Goal: Task Accomplishment & Management: Manage account settings

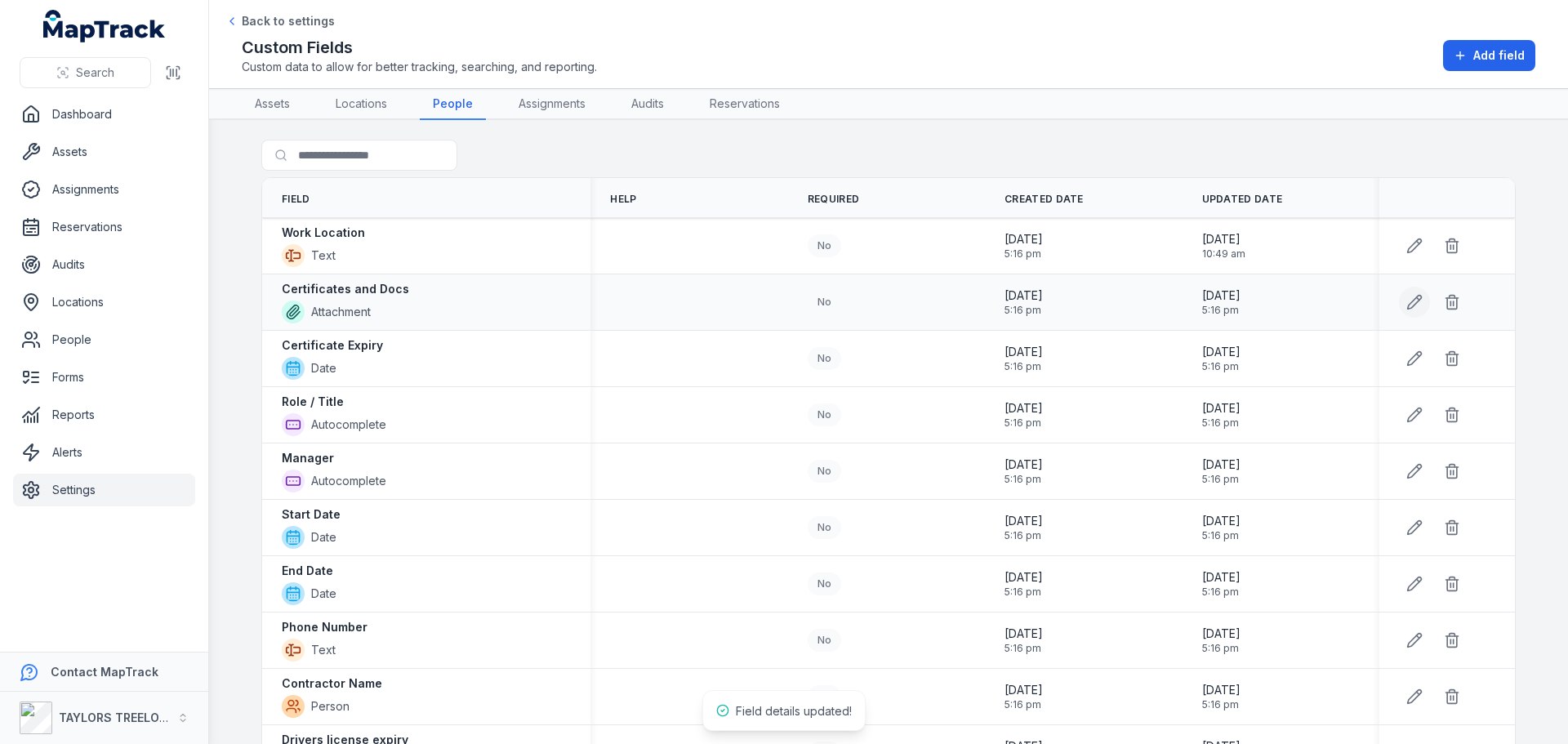
click at [1398, 300] on button at bounding box center [1413, 301] width 31 height 31
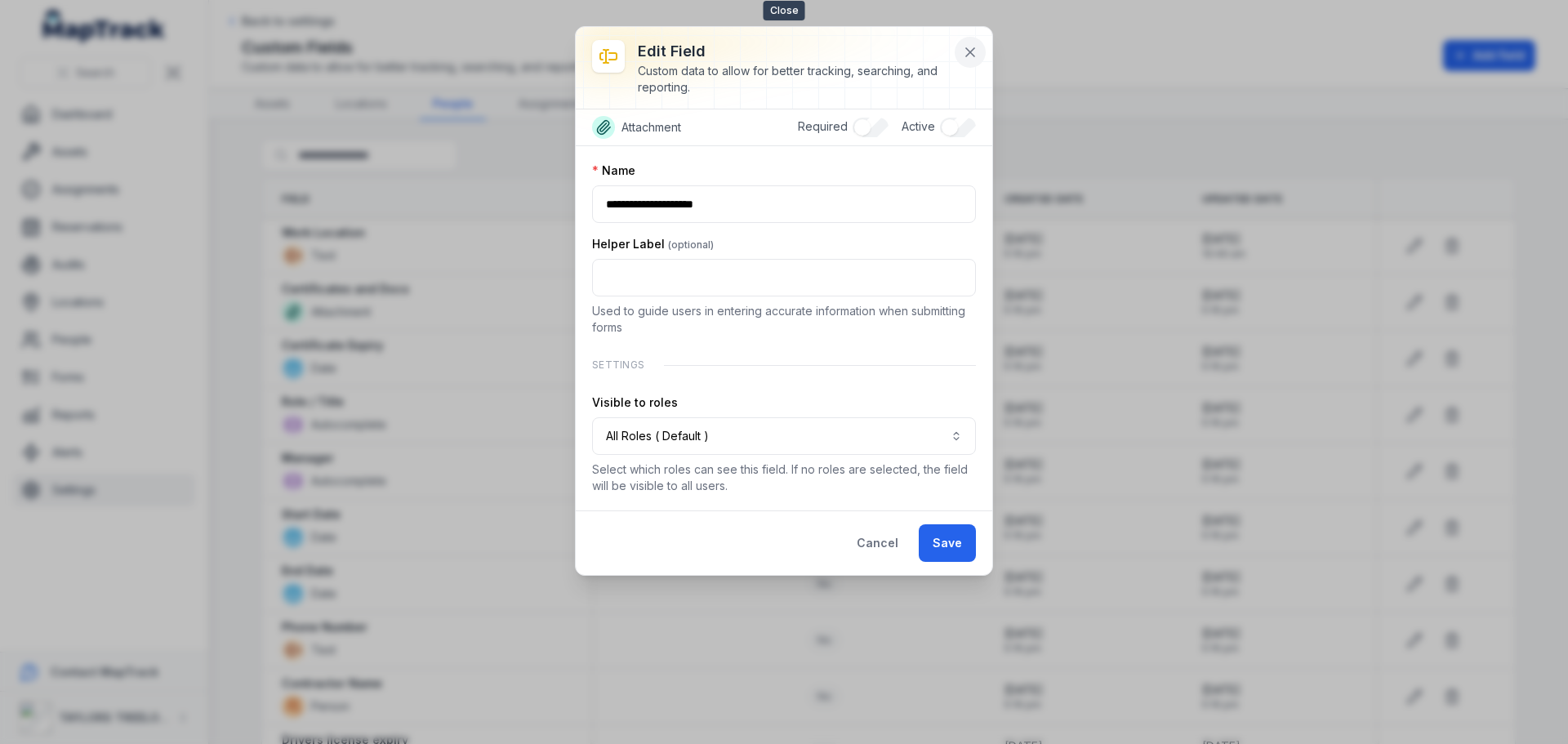
click at [971, 49] on icon at bounding box center [970, 52] width 16 height 16
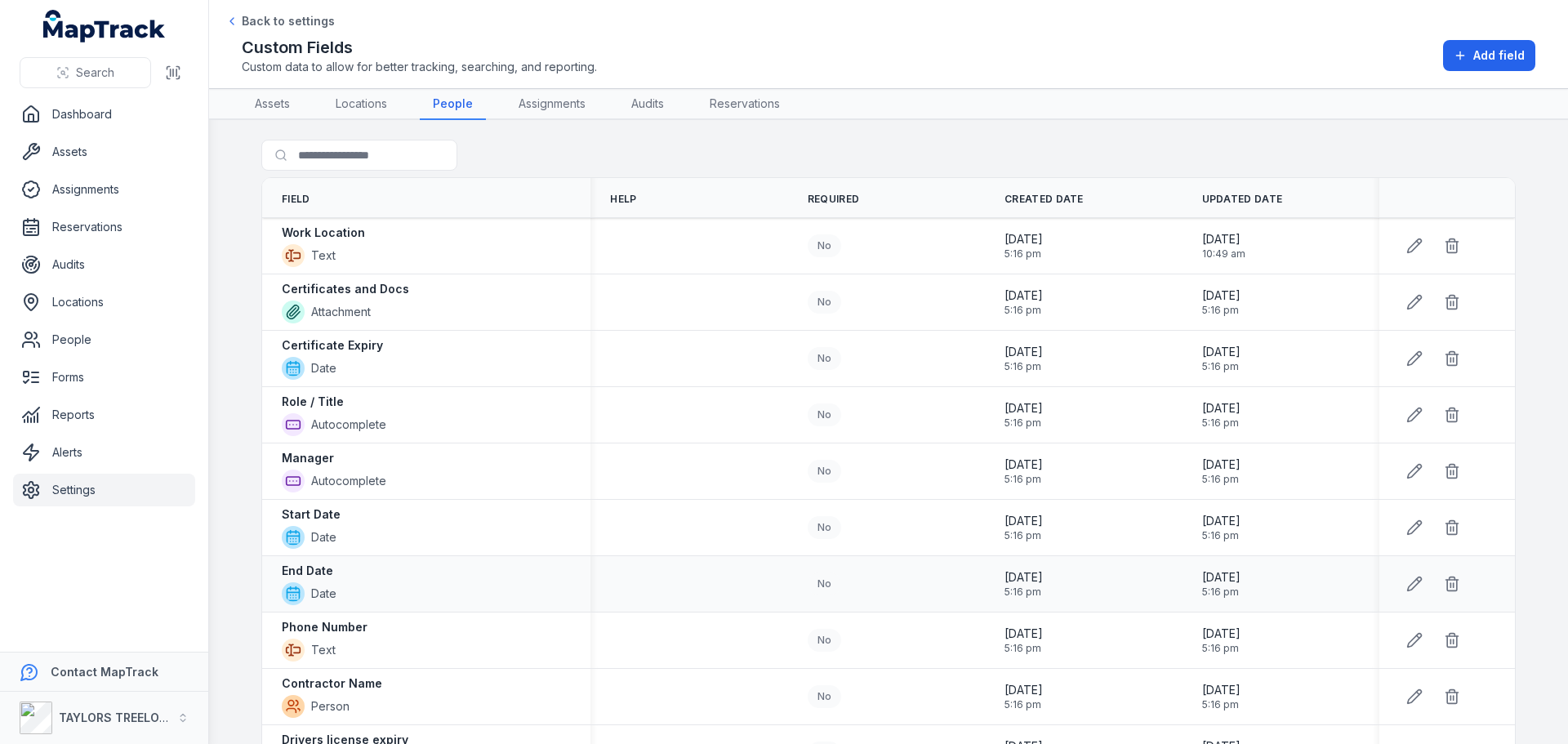
drag, startPoint x: 316, startPoint y: 641, endPoint x: 830, endPoint y: 575, distance: 518.2
click at [319, 638] on span "Text" at bounding box center [324, 649] width 86 height 23
click at [1413, 634] on icon at bounding box center [1414, 640] width 16 height 16
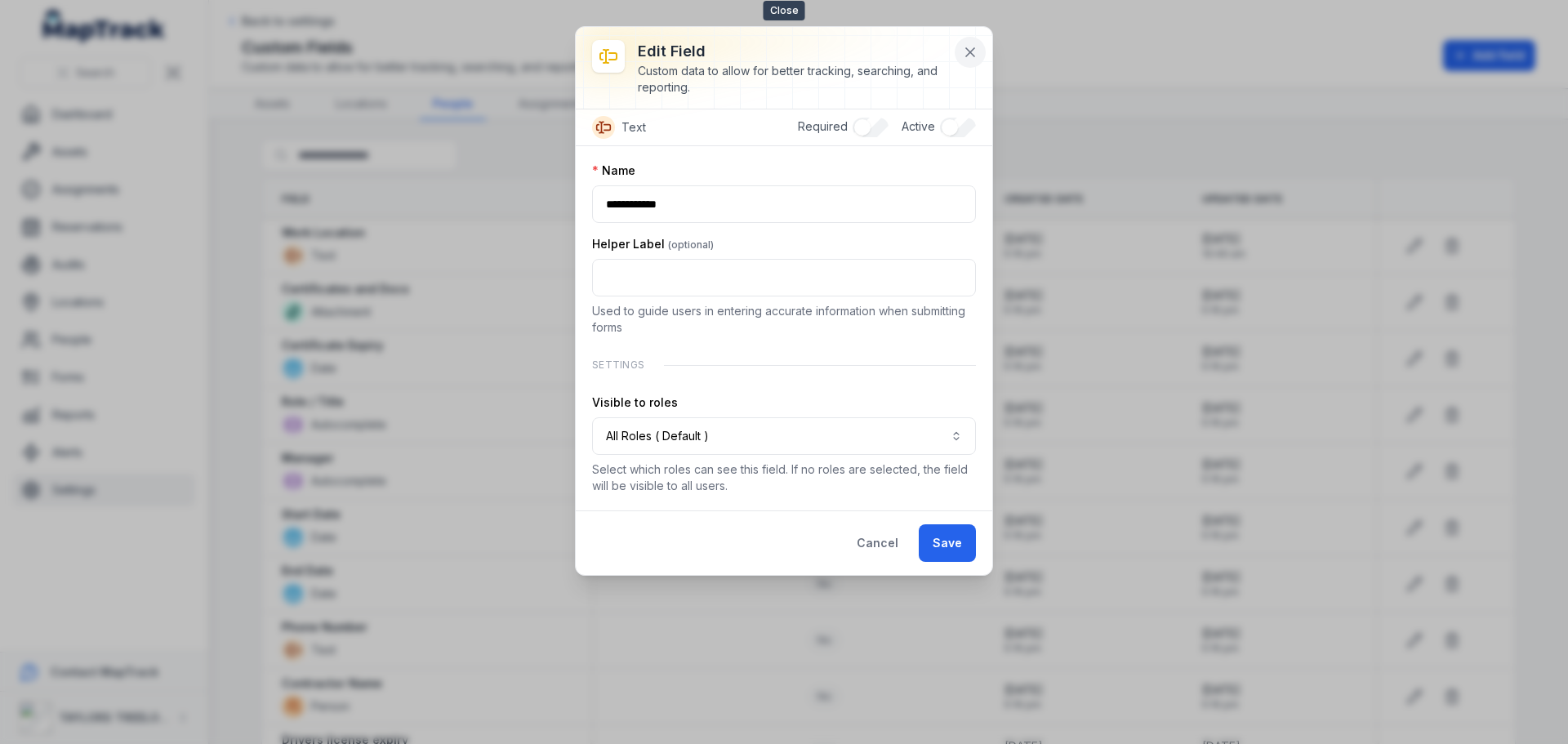
click at [966, 49] on icon at bounding box center [970, 52] width 8 height 8
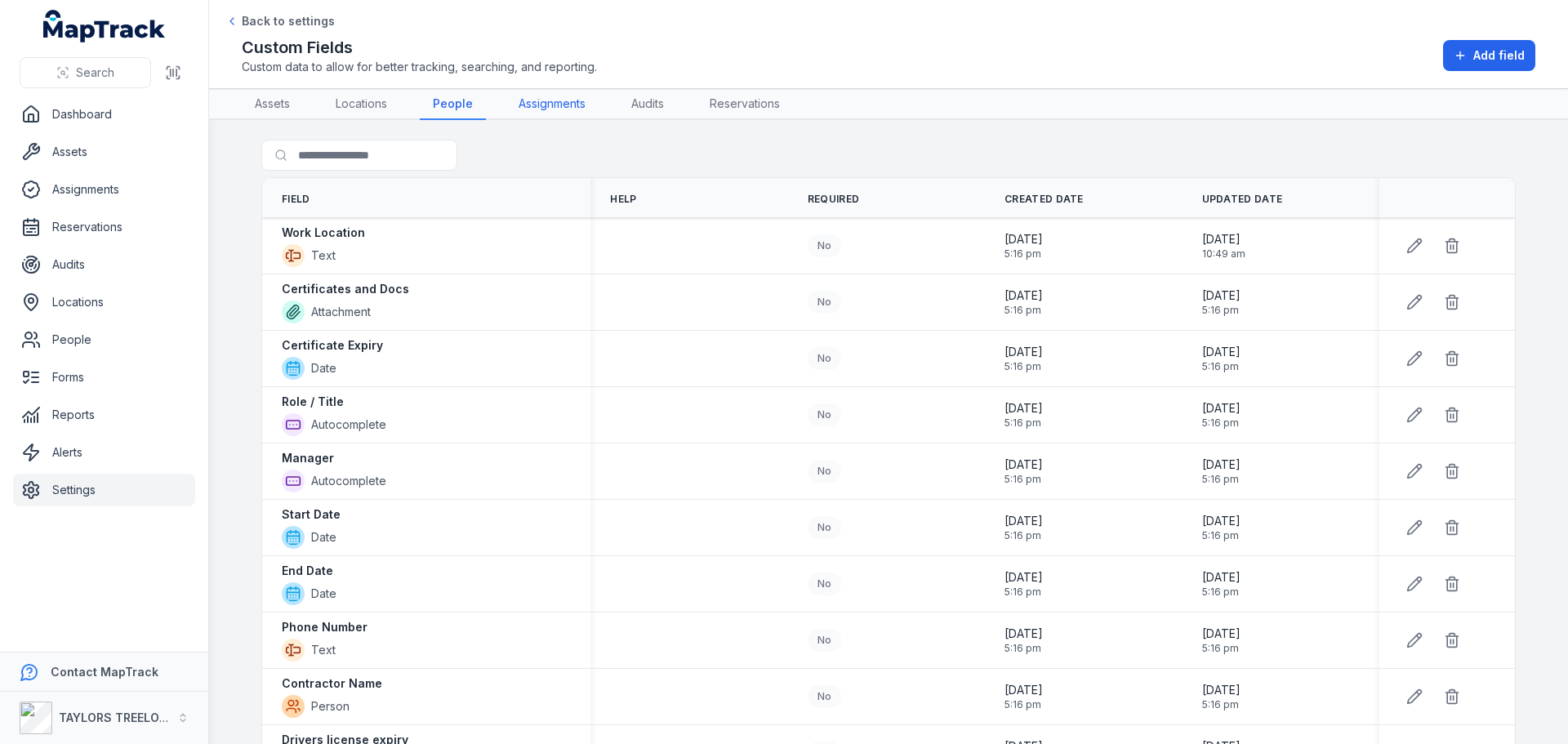
click at [544, 104] on link "Assignments" at bounding box center [552, 104] width 93 height 31
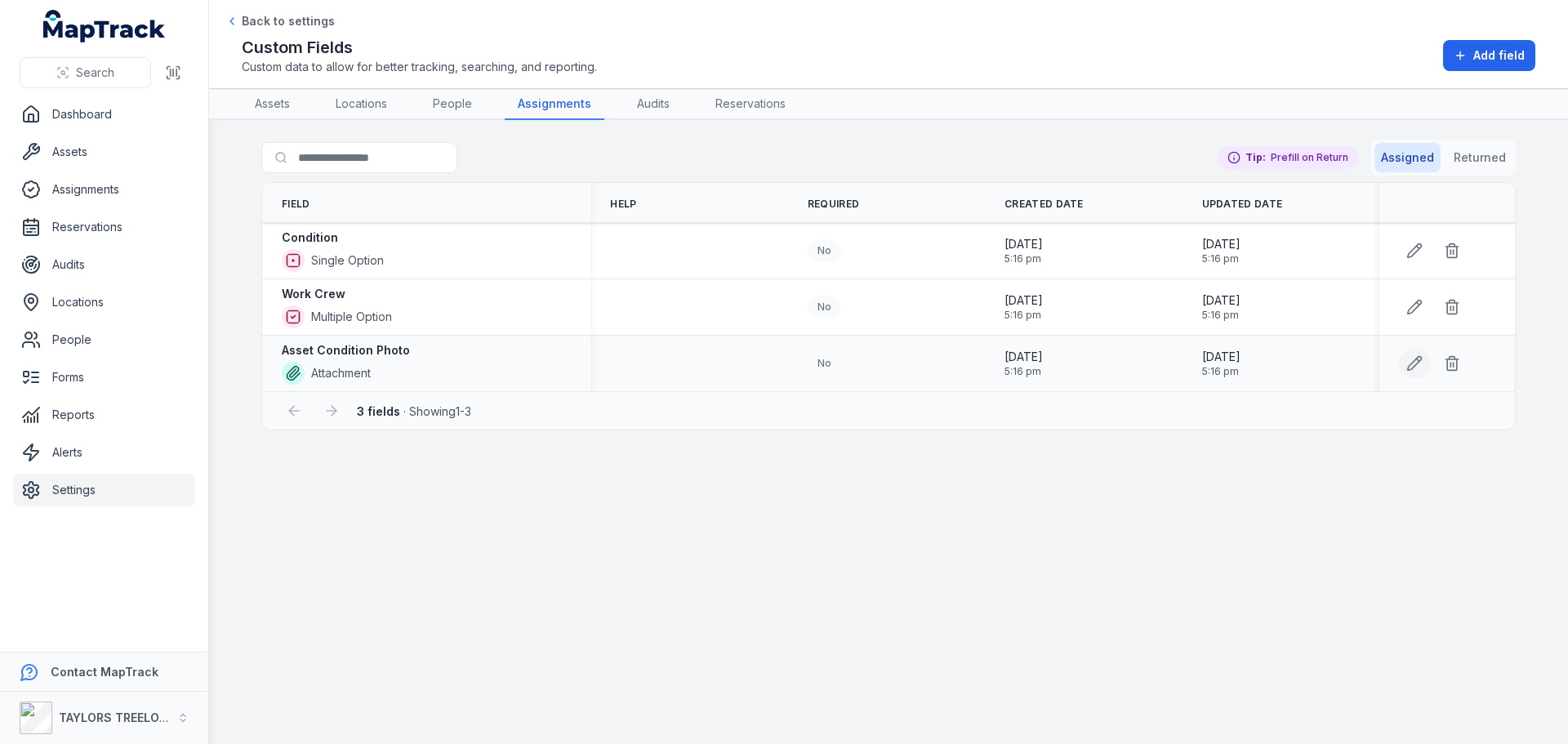
click at [1415, 363] on icon at bounding box center [1414, 363] width 16 height 16
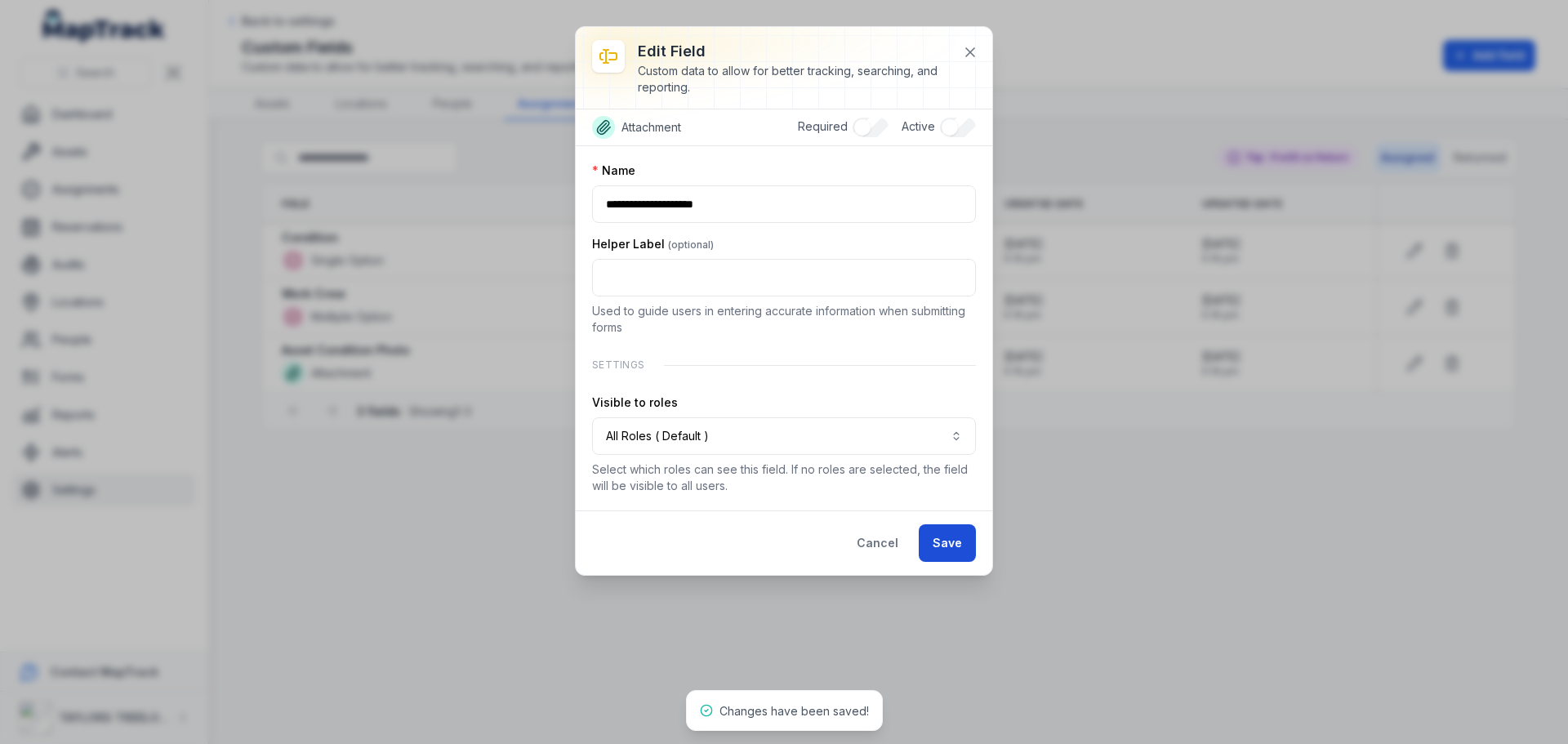
click at [947, 545] on button "Save" at bounding box center [947, 543] width 57 height 37
